Goal: Information Seeking & Learning: Ask a question

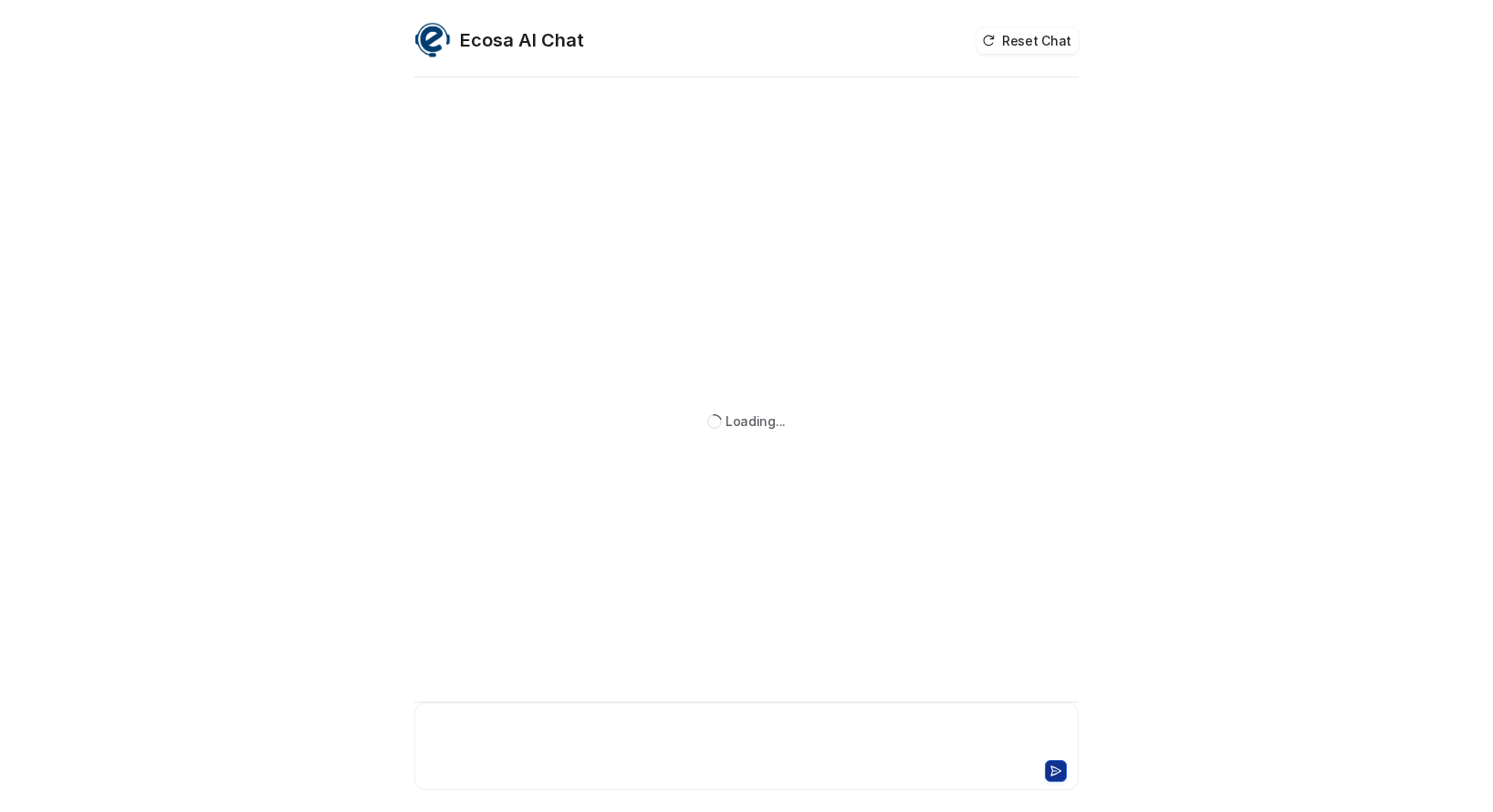
click at [515, 731] on div at bounding box center [746, 735] width 655 height 42
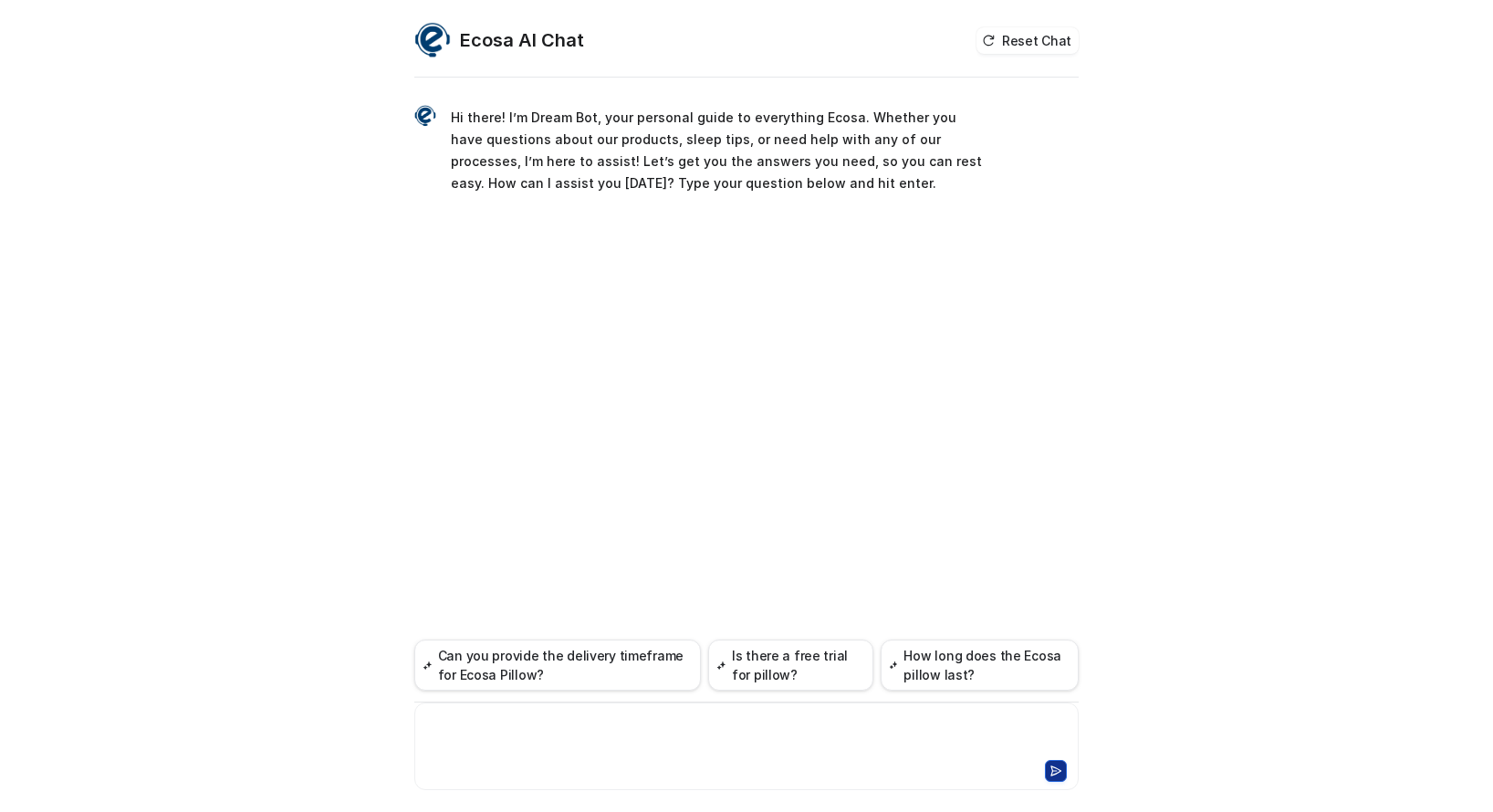
paste div
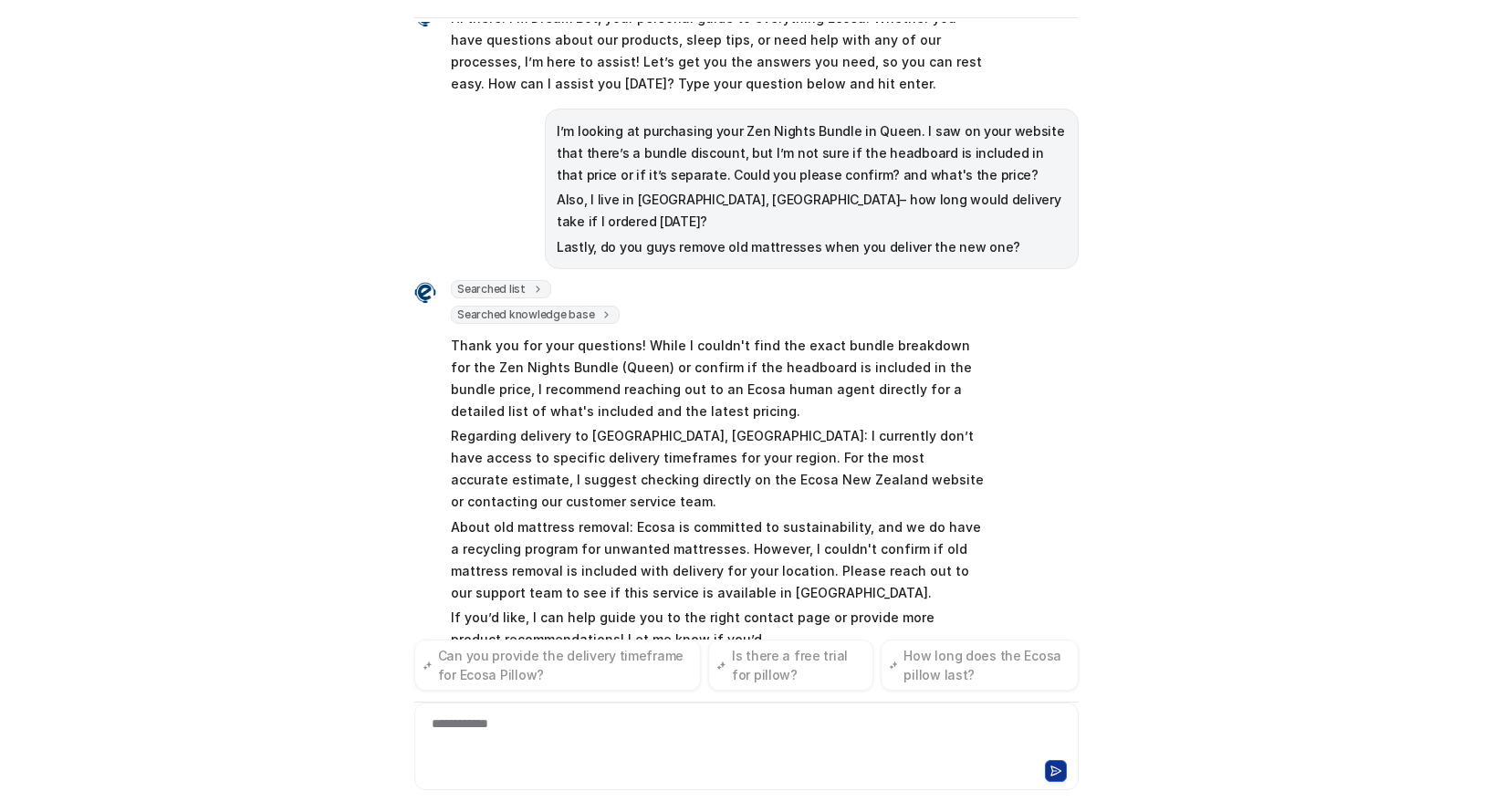
scroll to position [62, 0]
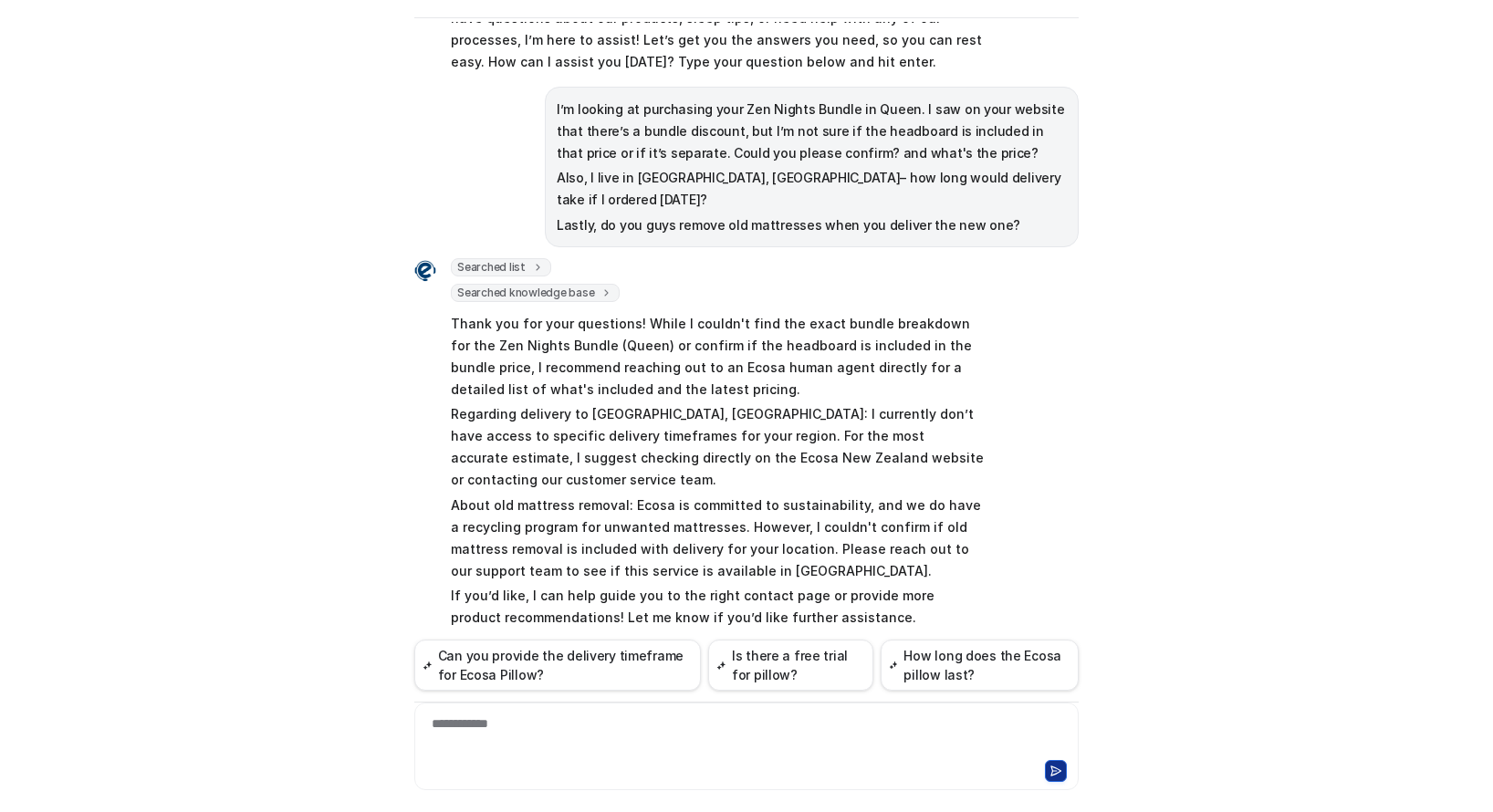
click at [362, 184] on div "**********" at bounding box center [746, 406] width 1493 height 812
click at [633, 724] on div at bounding box center [746, 735] width 655 height 42
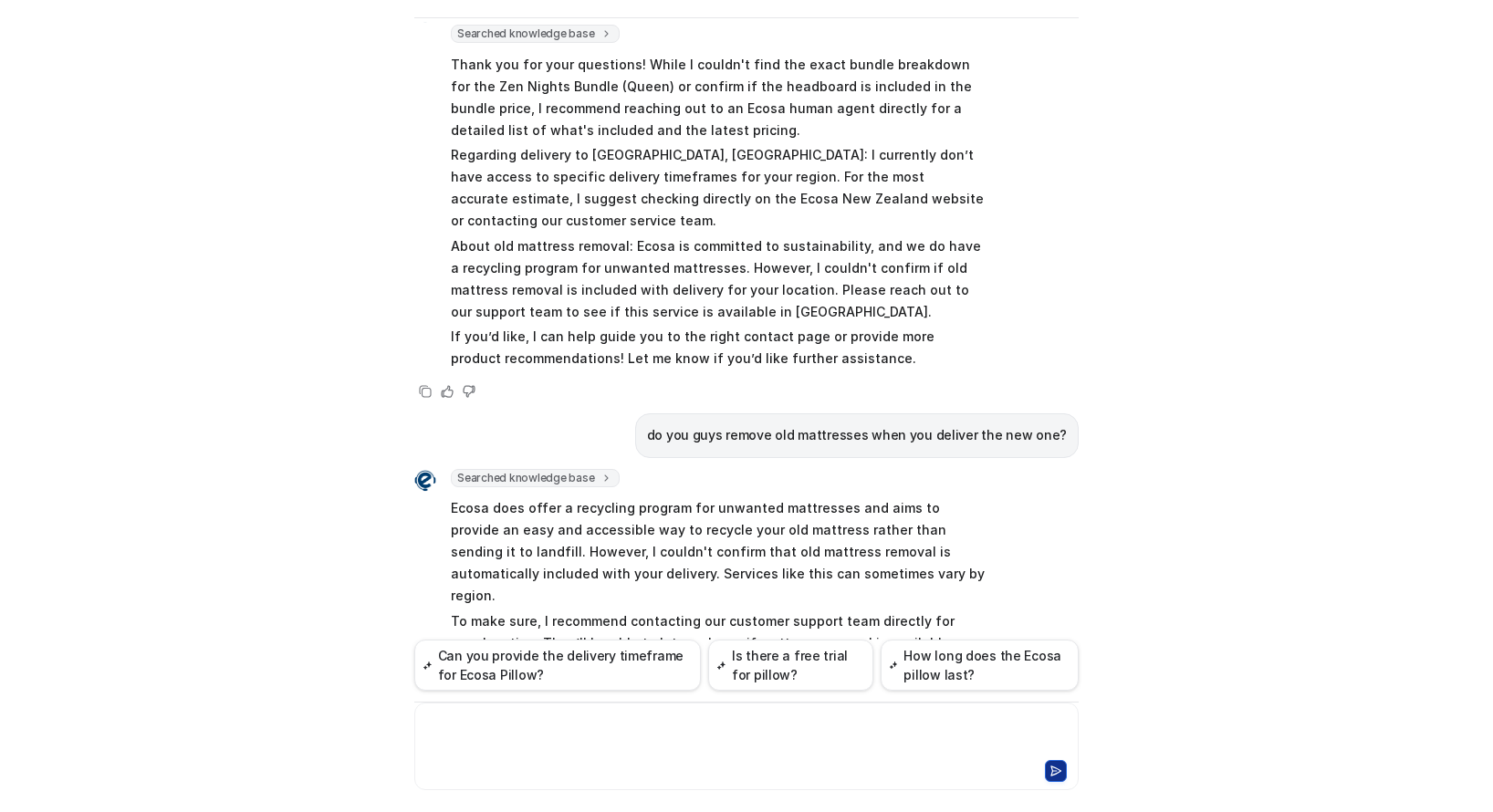
scroll to position [280, 0]
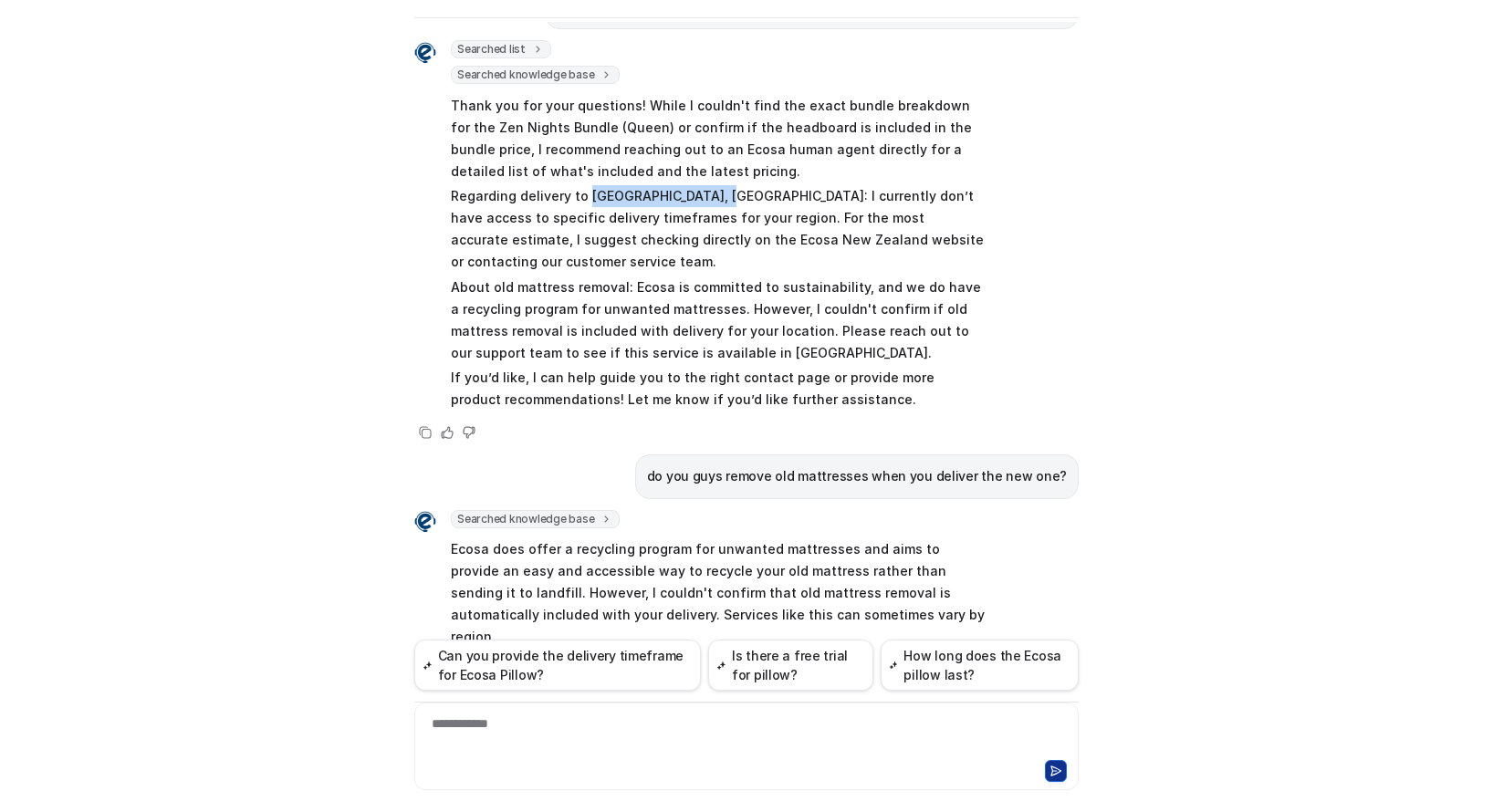
drag, startPoint x: 578, startPoint y: 173, endPoint x: 713, endPoint y: 167, distance: 135.1
click at [713, 185] on p "Regarding delivery to [GEOGRAPHIC_DATA], [GEOGRAPHIC_DATA]: I currently don’t h…" at bounding box center [718, 229] width 534 height 88
copy p "[GEOGRAPHIC_DATA], [GEOGRAPHIC_DATA]"
click at [531, 747] on div at bounding box center [746, 735] width 655 height 42
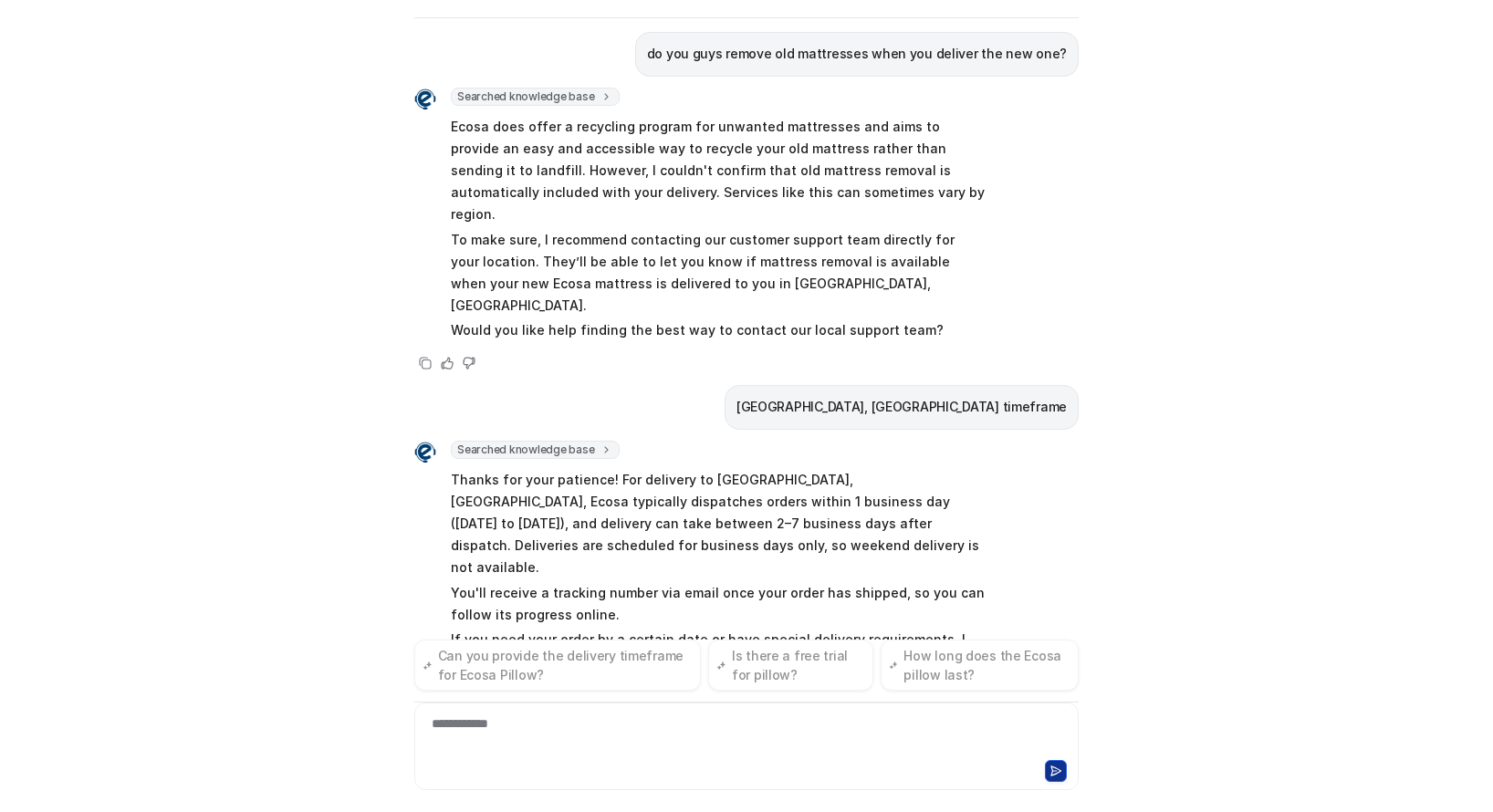
scroll to position [727, 0]
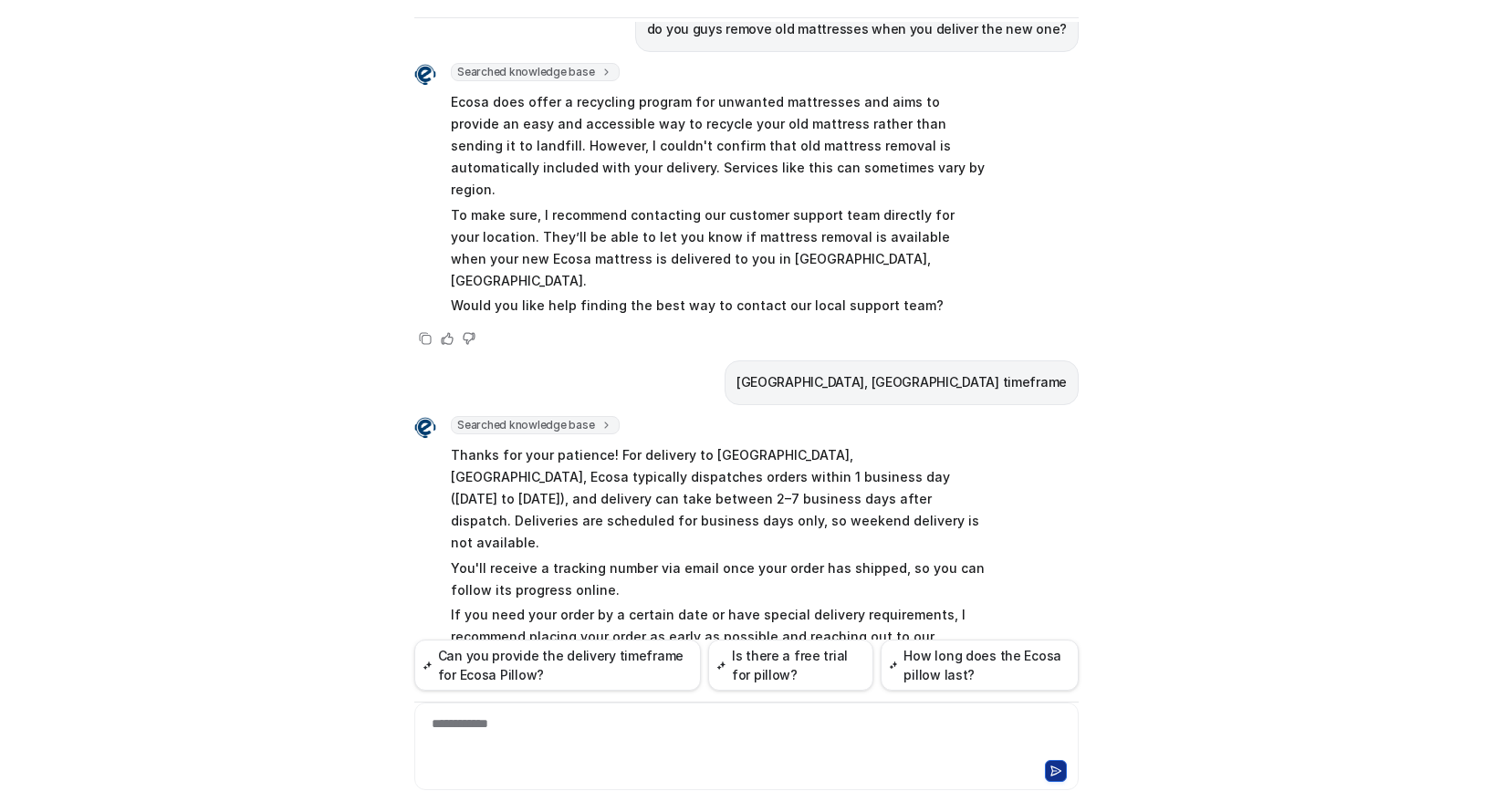
click at [601, 444] on p "Thanks for your patience! For delivery to [GEOGRAPHIC_DATA], [GEOGRAPHIC_DATA],…" at bounding box center [718, 498] width 534 height 109
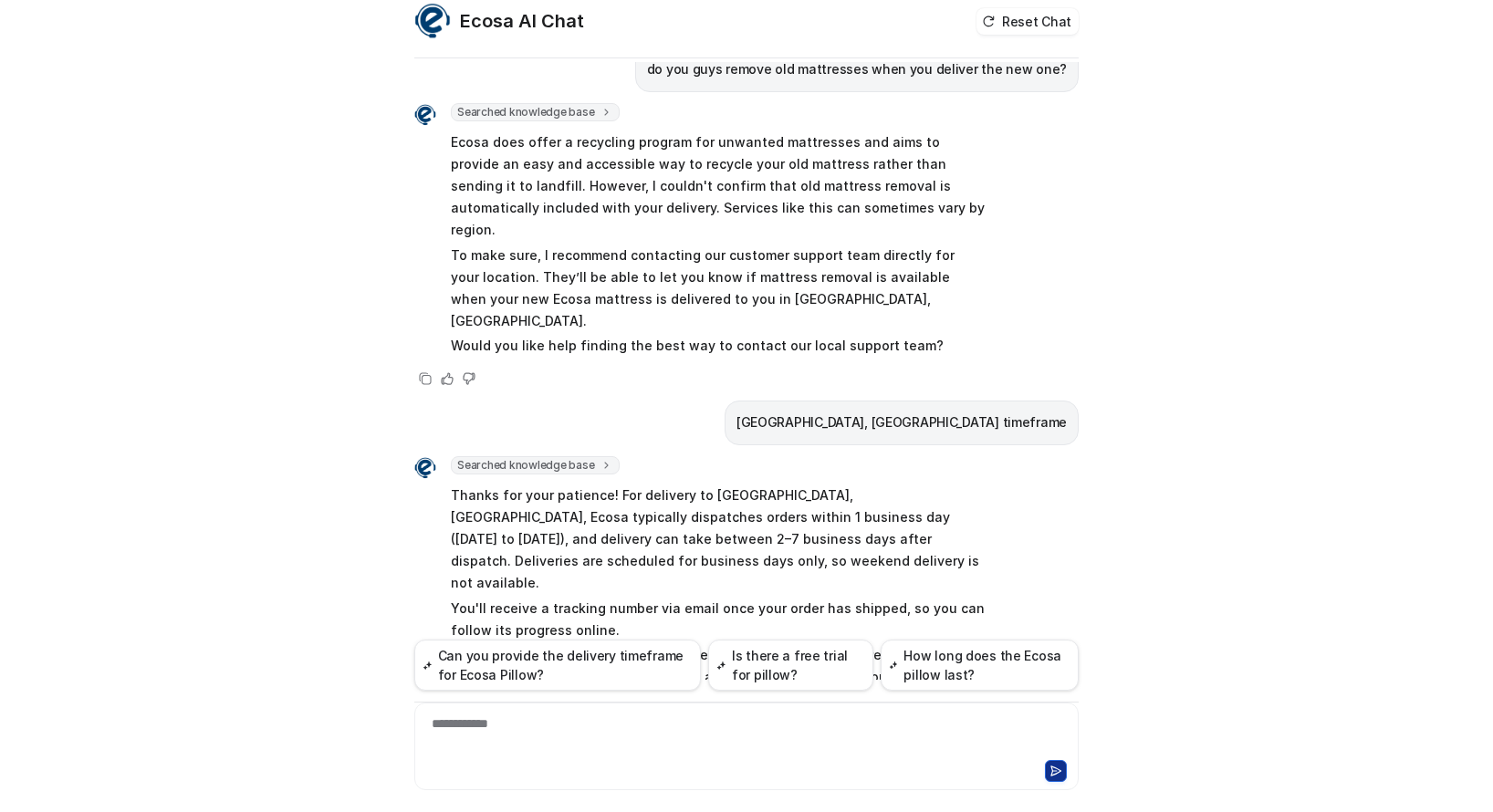
scroll to position [0, 0]
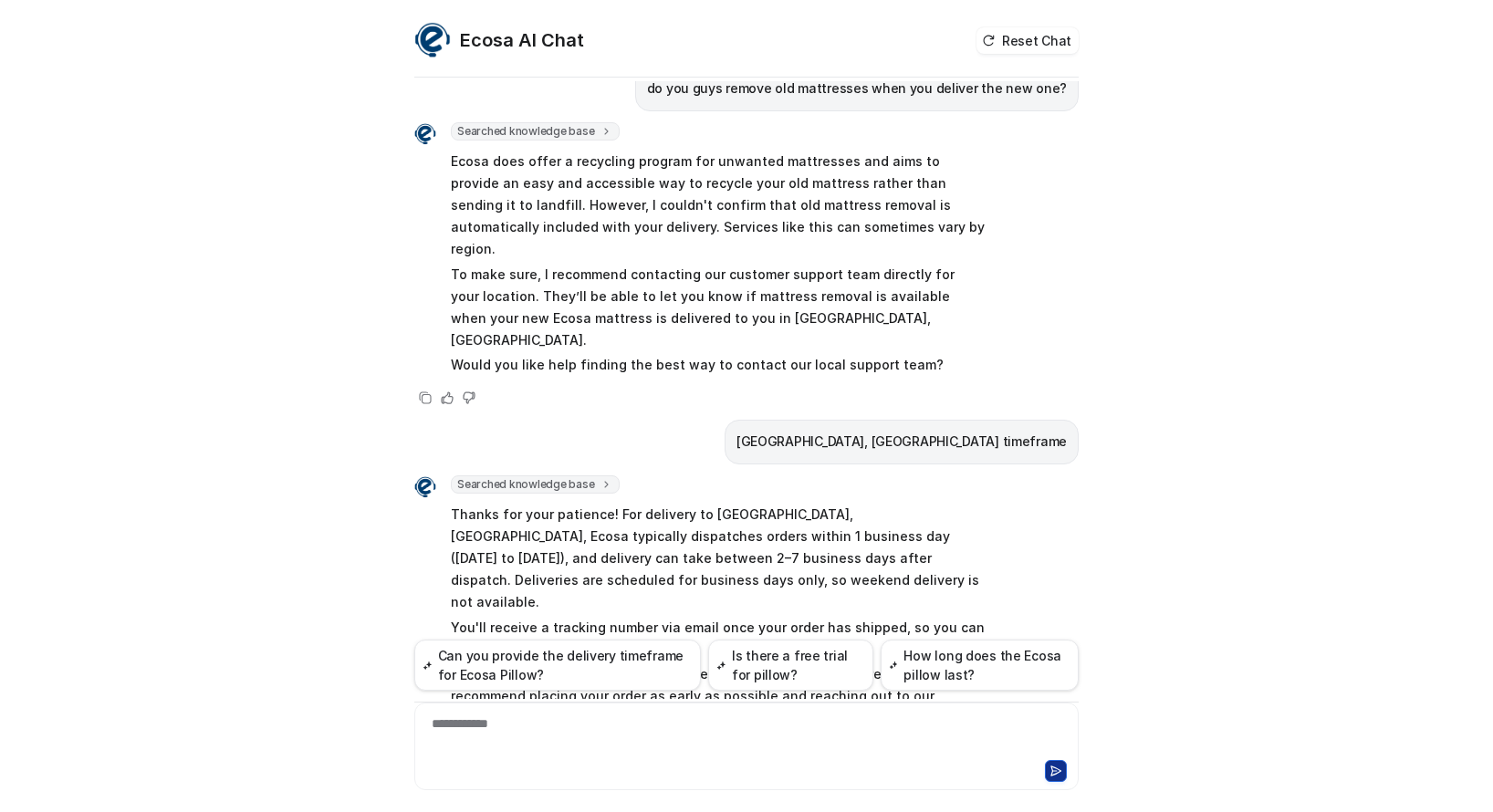
click at [167, 293] on div "Ecosa AI Chat Reset Chat Hi there! I’m Dream Bot, your personal guide to everyt…" at bounding box center [746, 406] width 1493 height 812
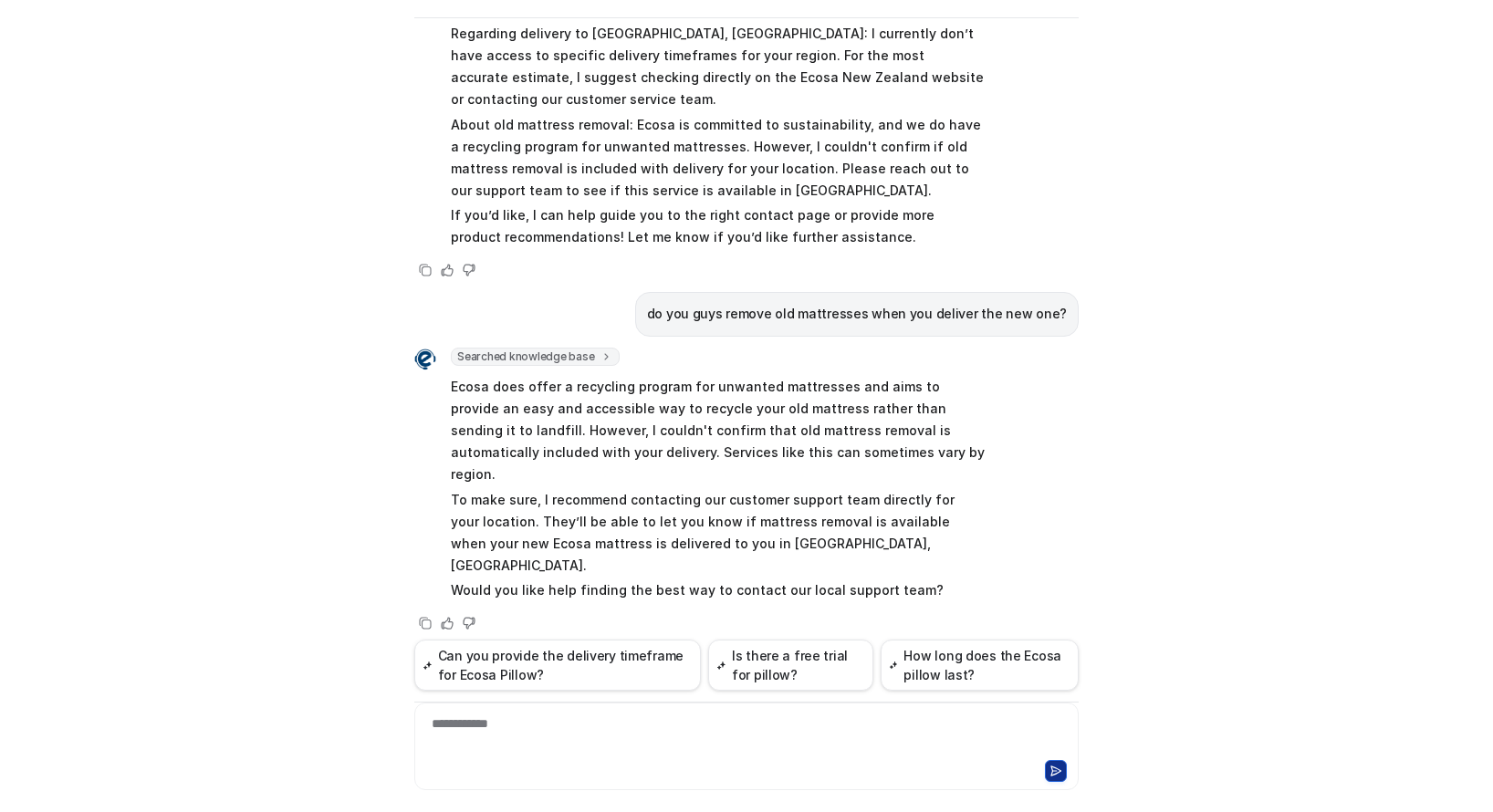
scroll to position [454, 0]
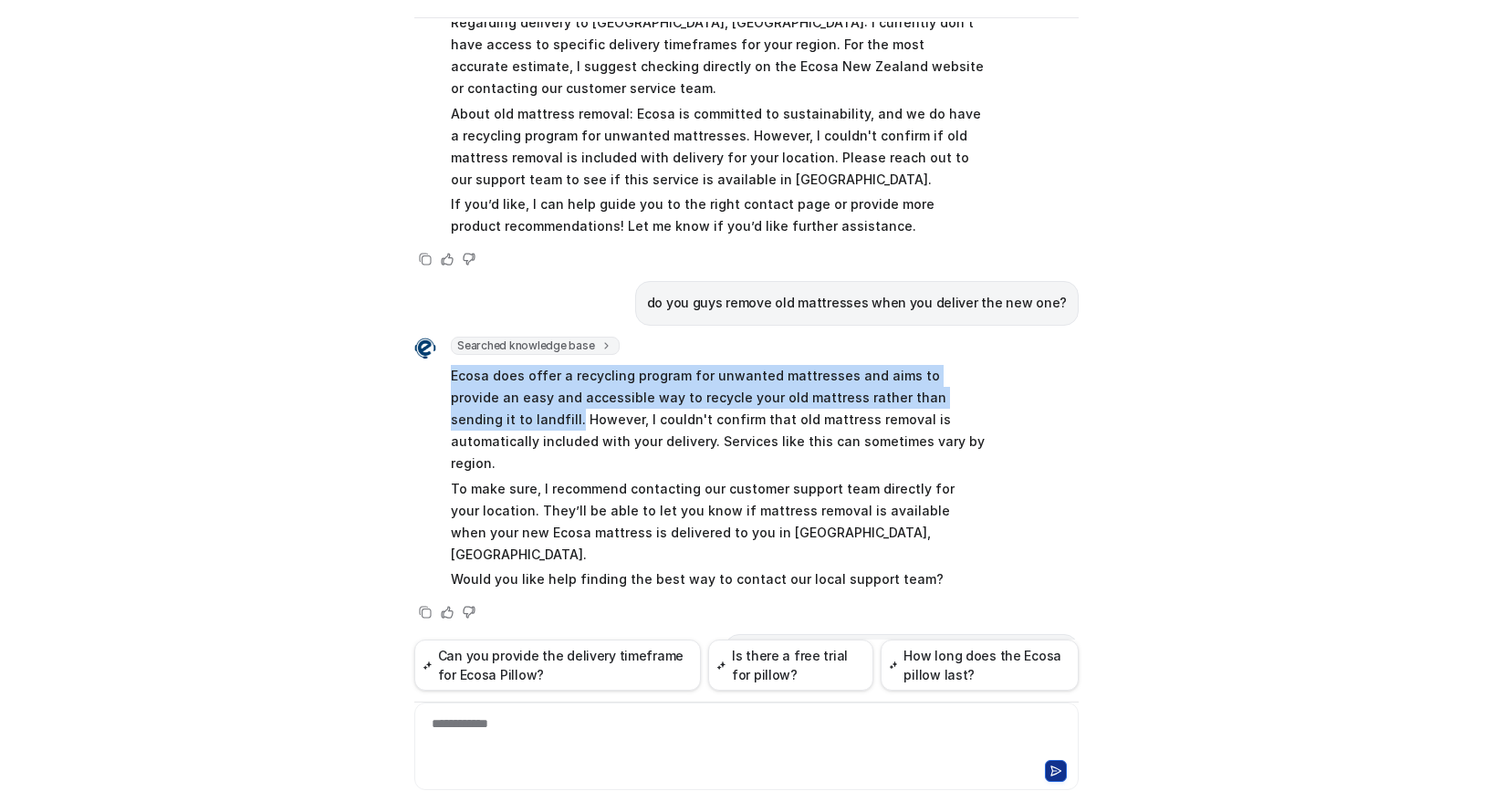
drag, startPoint x: 445, startPoint y: 332, endPoint x: 980, endPoint y: 351, distance: 535.3
click at [980, 351] on div "Searched knowledge base search_queries : [ "old mattress removal", "mattress re…" at bounding box center [746, 480] width 664 height 286
copy p "Ecosa does offer a recycling program for unwanted mattresses and aims to provid…"
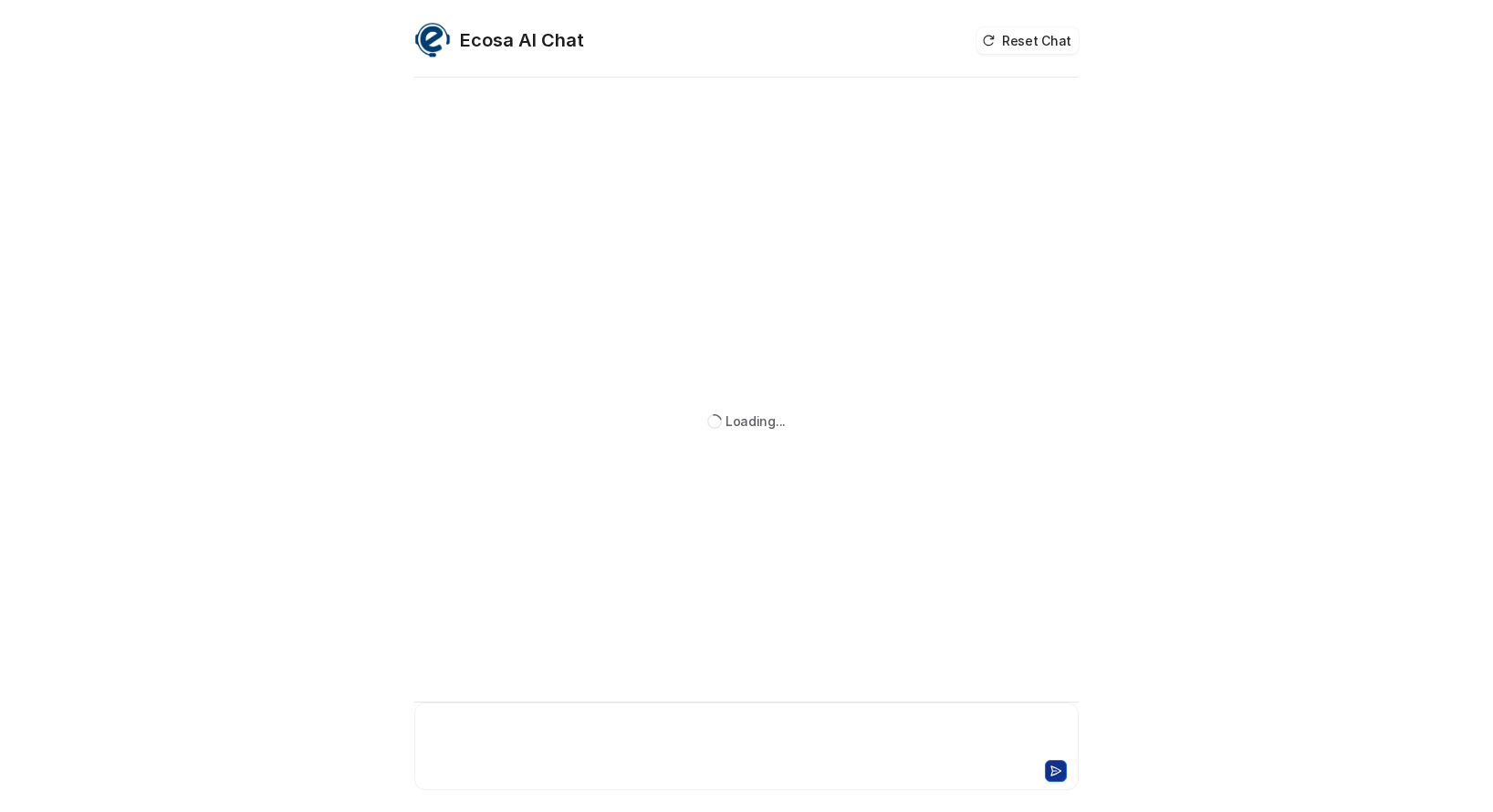
click at [511, 728] on div at bounding box center [746, 735] width 655 height 42
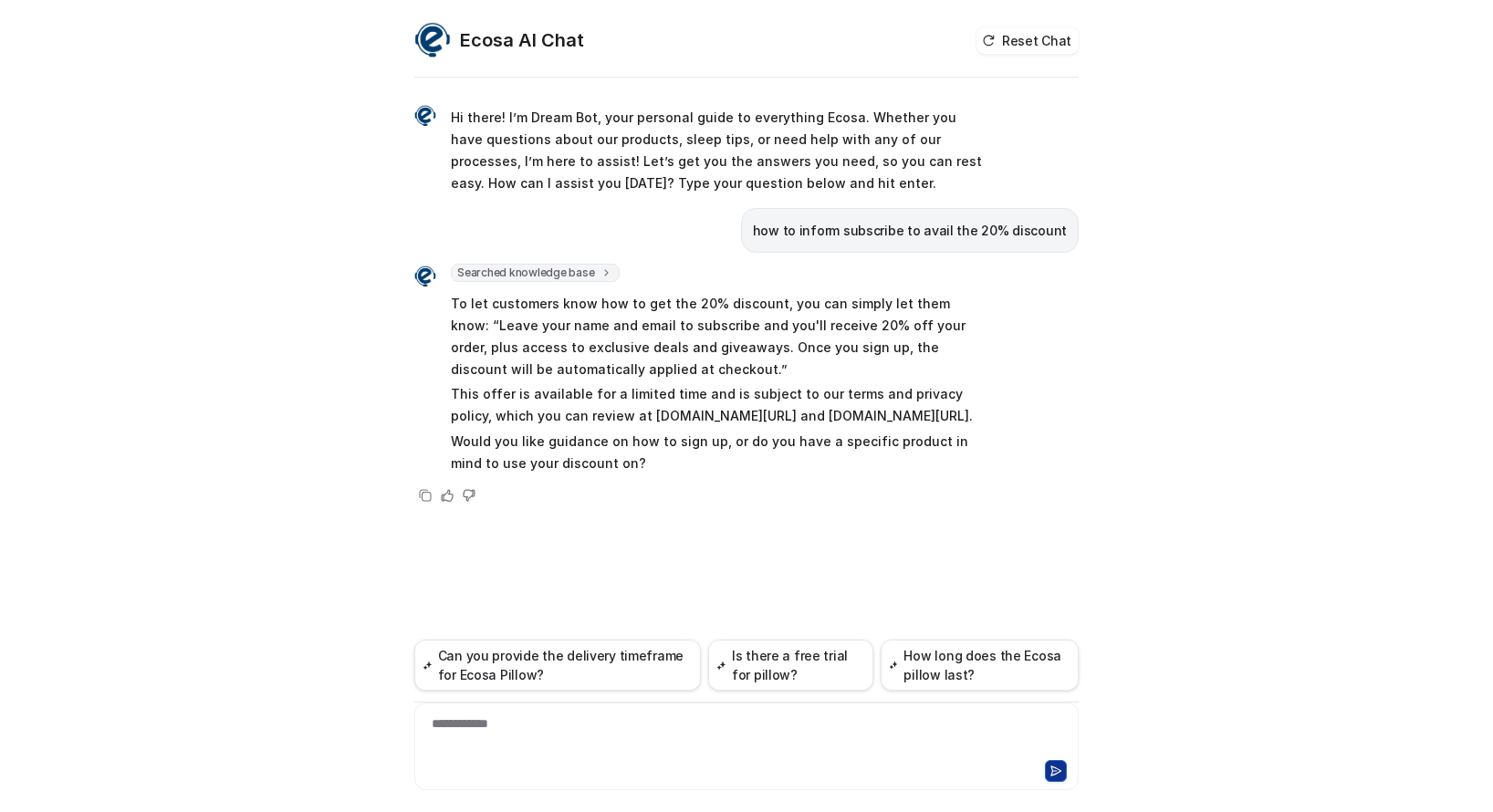
click at [831, 226] on p "how to inform subscribe to avail the 20% discount" at bounding box center [910, 231] width 314 height 21
copy span "how to inform subscribe to avail the 20% discount"
